Goal: Transaction & Acquisition: Purchase product/service

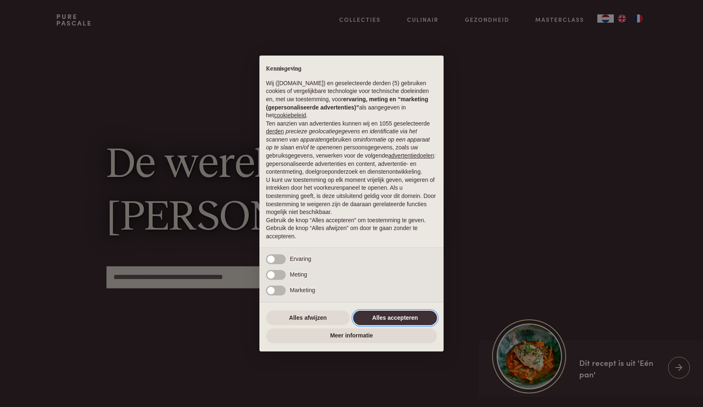
click at [379, 314] on button "Alles accepteren" at bounding box center [395, 317] width 84 height 15
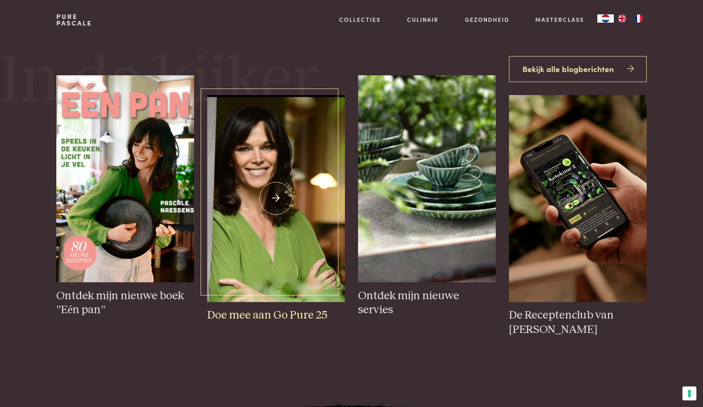
scroll to position [390, 0]
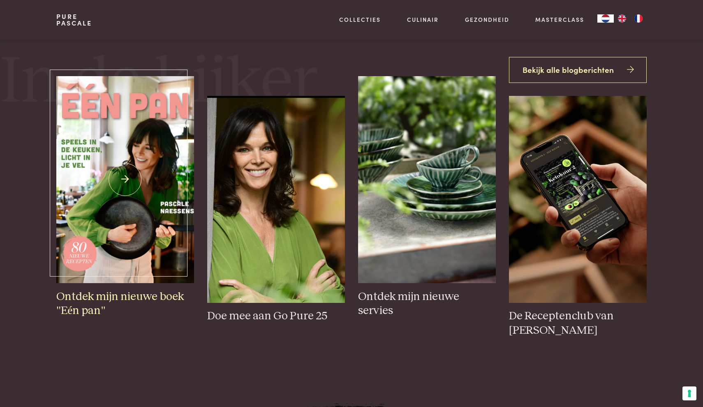
click at [123, 185] on img at bounding box center [125, 179] width 138 height 207
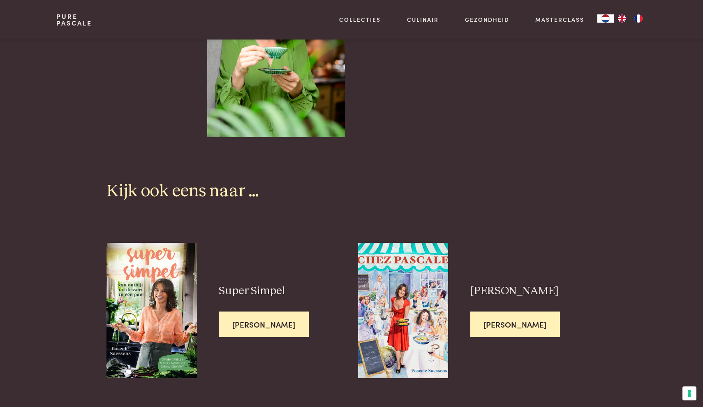
scroll to position [2078, 0]
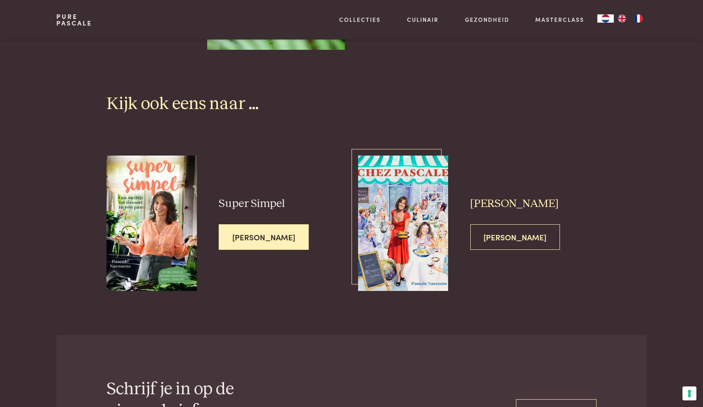
click at [412, 203] on img at bounding box center [403, 222] width 90 height 135
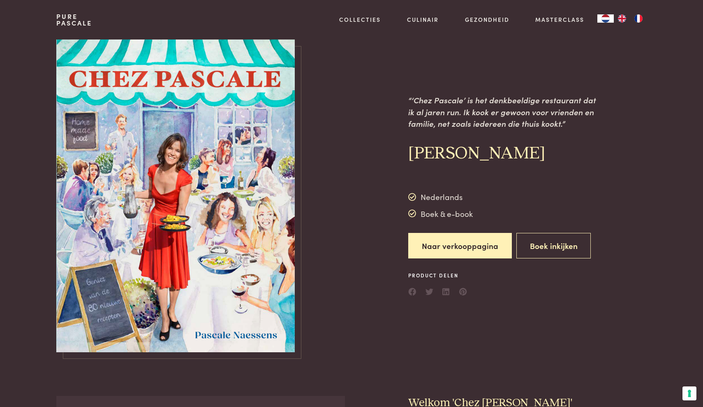
click at [176, 178] on img at bounding box center [175, 195] width 238 height 312
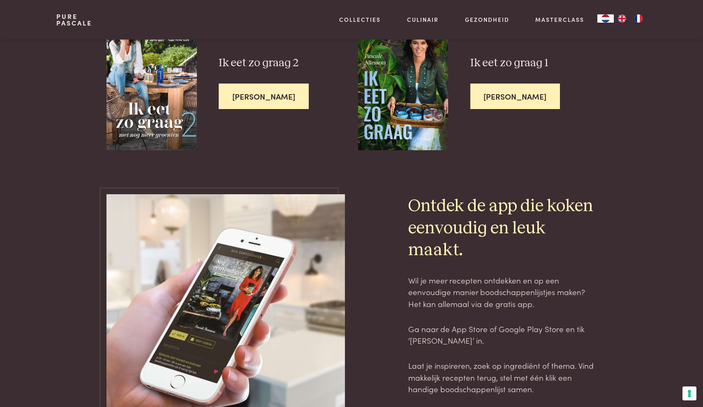
scroll to position [2240, 0]
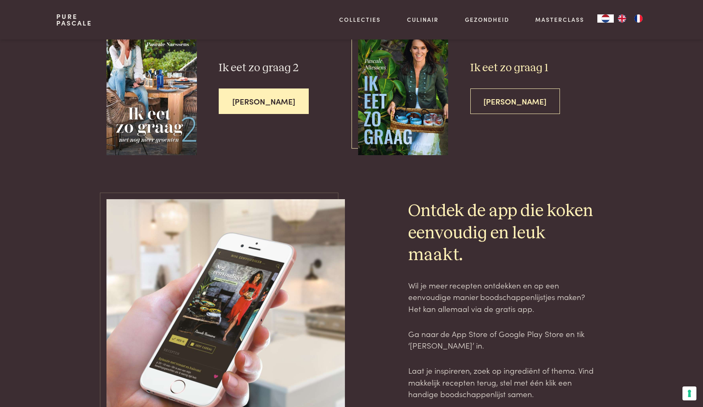
click at [497, 100] on span "[PERSON_NAME]" at bounding box center [515, 101] width 90 height 26
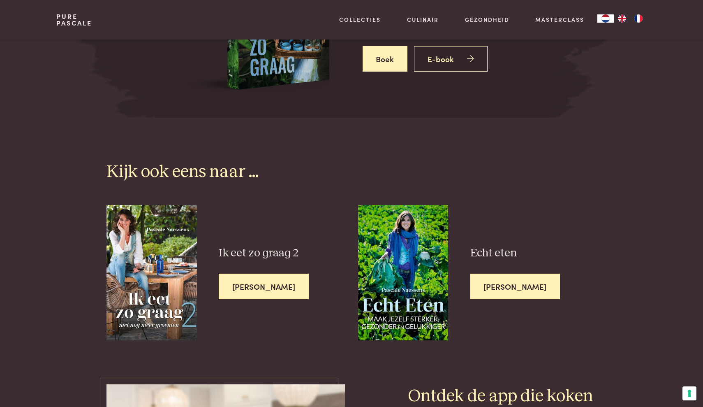
scroll to position [2088, 0]
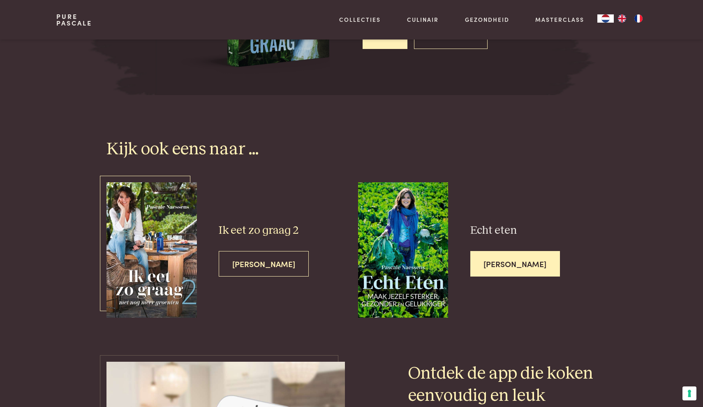
click at [242, 251] on span "[PERSON_NAME]" at bounding box center [264, 264] width 90 height 26
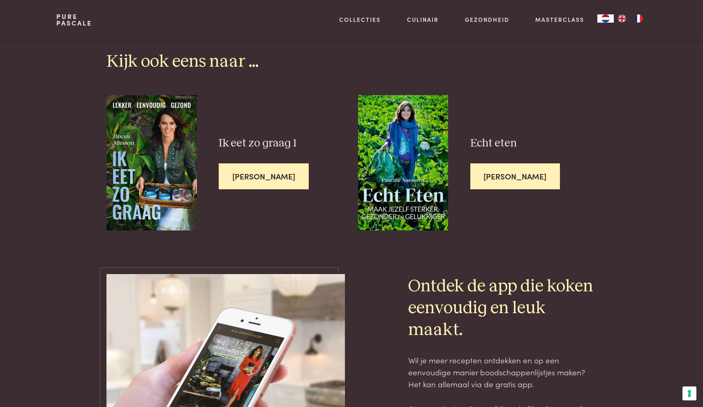
scroll to position [2388, 0]
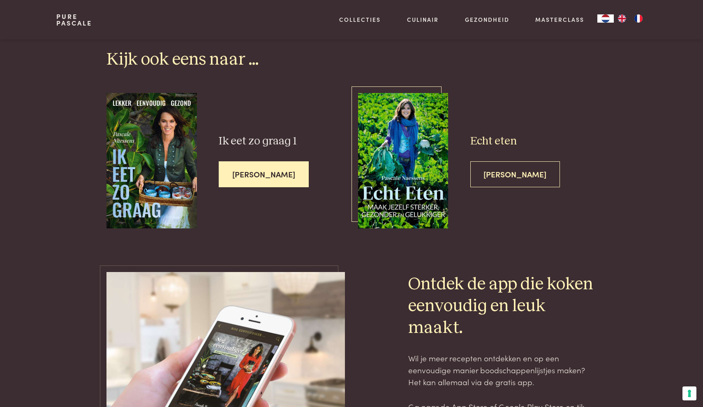
click at [487, 167] on span "[PERSON_NAME]" at bounding box center [515, 174] width 90 height 26
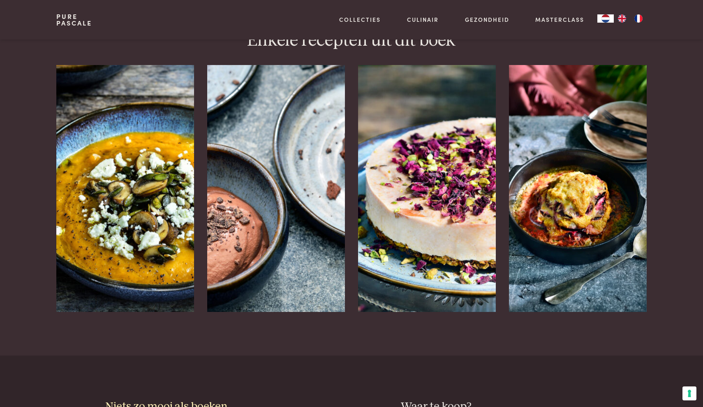
scroll to position [328, 0]
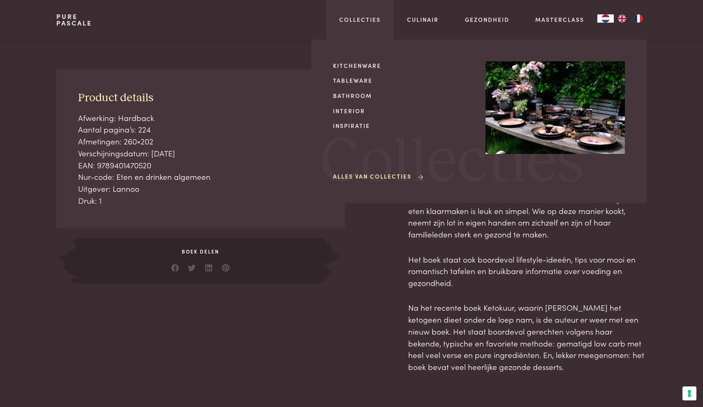
click at [369, 24] on div "Collecties Kitchenware Tableware Bathroom Interior Inspiratie Alles van Collect…" at bounding box center [360, 19] width 68 height 39
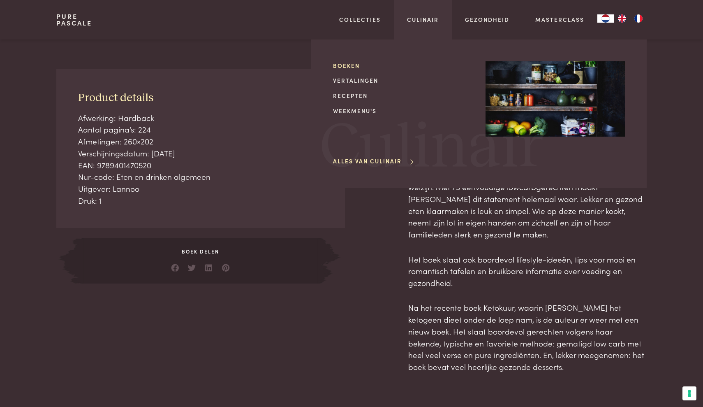
click at [342, 66] on link "Boeken" at bounding box center [402, 65] width 139 height 9
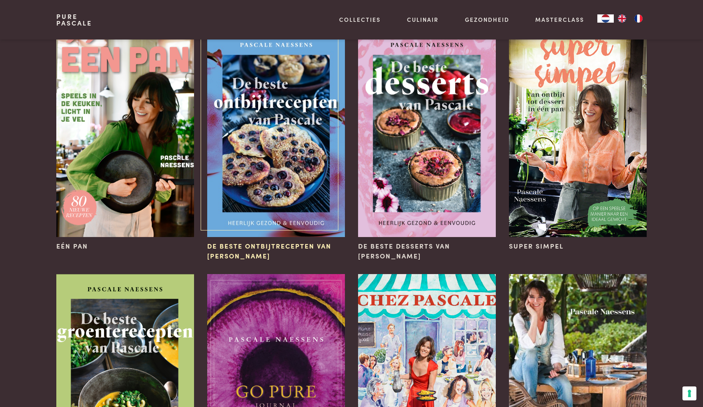
scroll to position [84, 0]
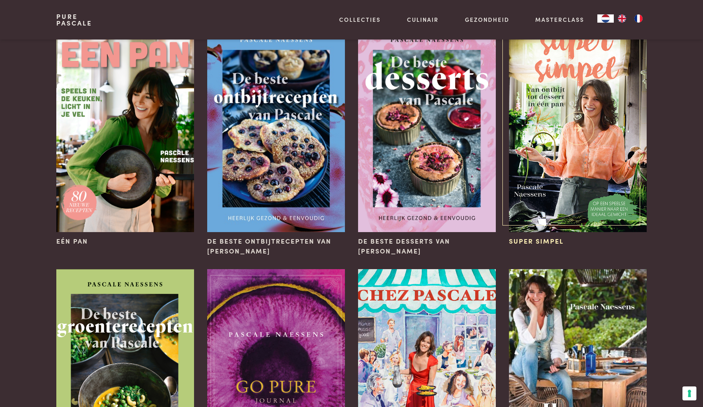
click at [546, 192] on img at bounding box center [578, 128] width 138 height 207
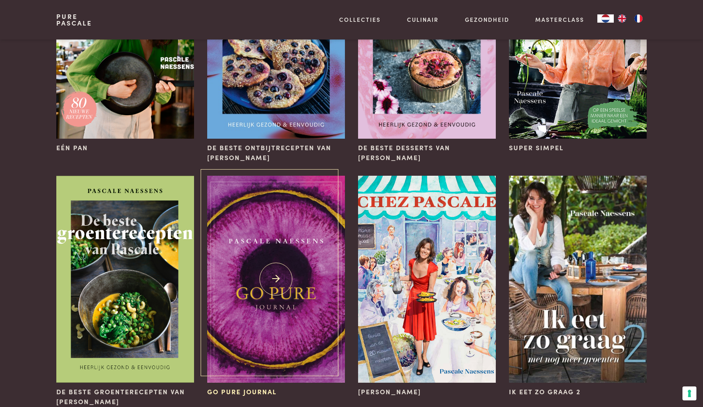
scroll to position [179, 0]
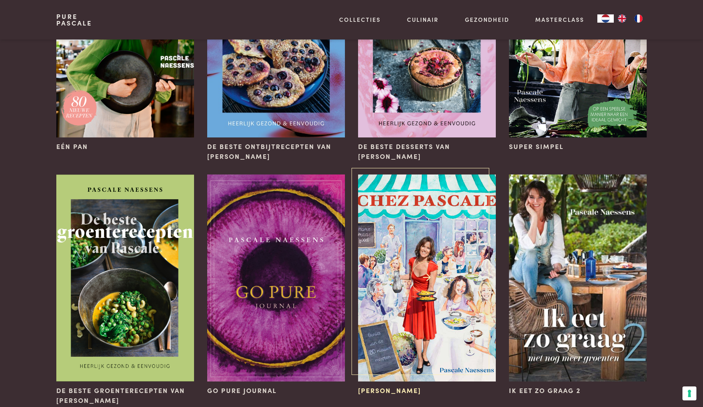
click at [395, 294] on img at bounding box center [427, 277] width 138 height 207
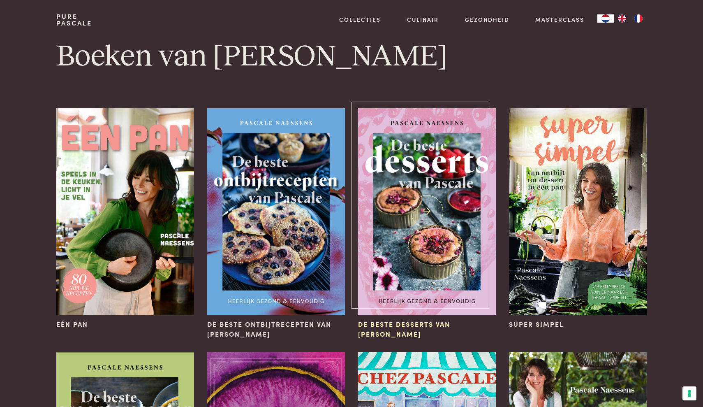
scroll to position [1, 0]
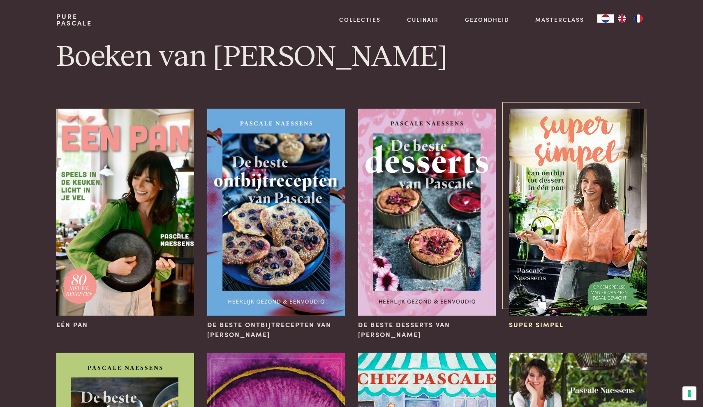
click at [598, 199] on img at bounding box center [578, 212] width 138 height 207
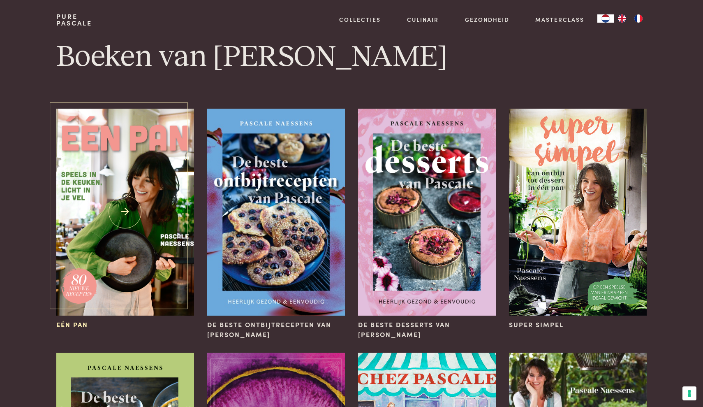
click at [112, 215] on img at bounding box center [125, 212] width 138 height 207
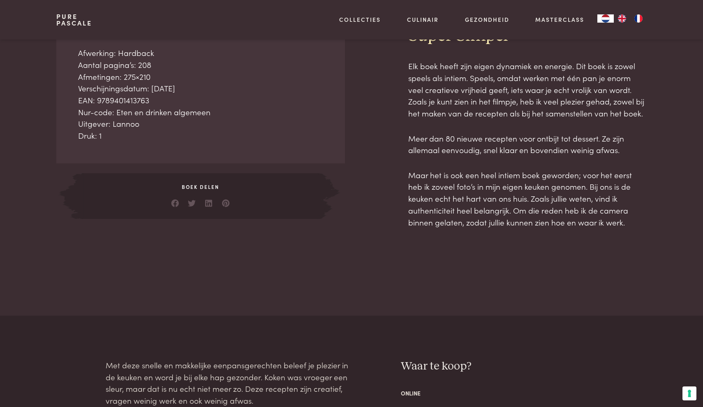
scroll to position [391, 0]
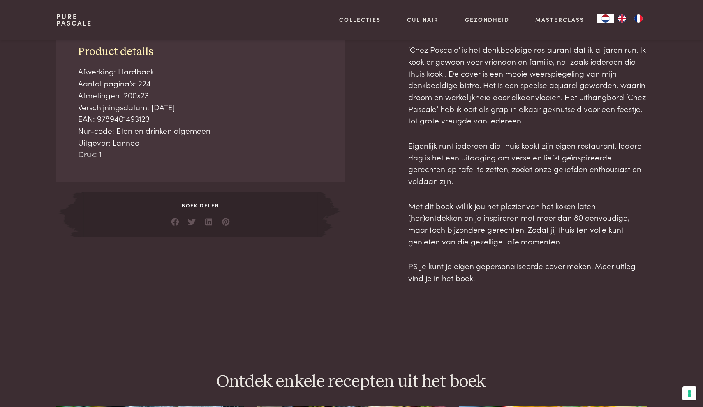
scroll to position [373, 0]
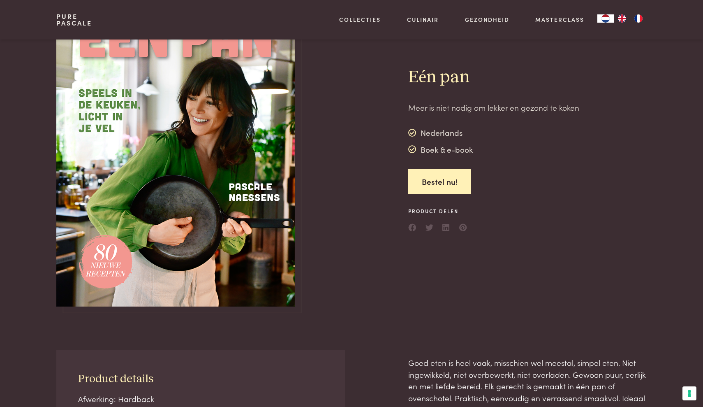
scroll to position [45, 0]
